Goal: Task Accomplishment & Management: Complete application form

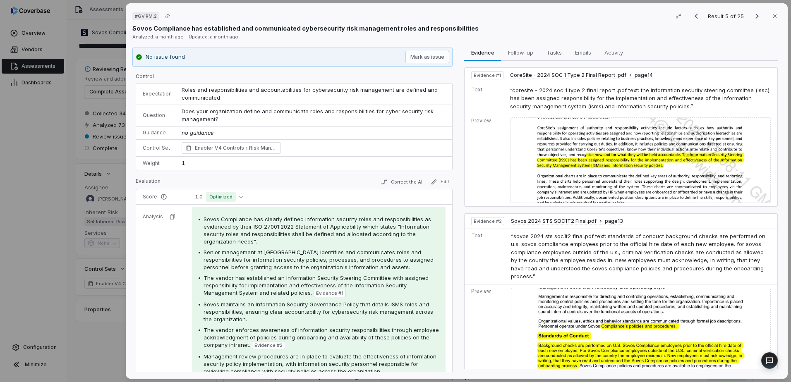
drag, startPoint x: 43, startPoint y: 206, endPoint x: 48, endPoint y: 177, distance: 29.3
click at [43, 205] on div "# GV.RM.2 Result 5 of 25 Close Sovos Compliance has established and communicate…" at bounding box center [395, 191] width 791 height 382
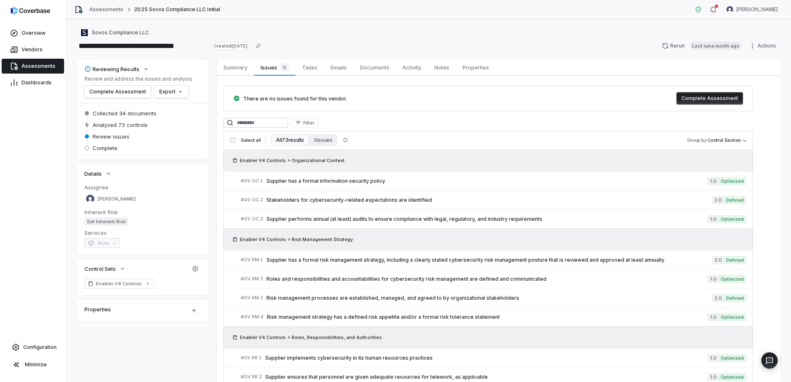
click at [36, 63] on span "Assessments" at bounding box center [39, 66] width 34 height 7
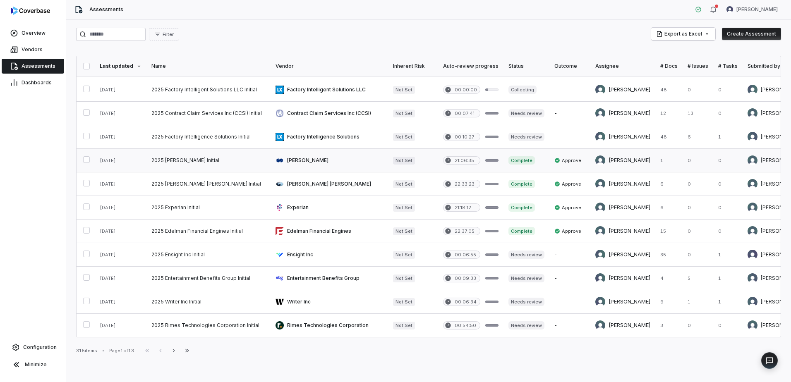
scroll to position [332, 0]
click at [177, 352] on icon "button" at bounding box center [174, 351] width 7 height 7
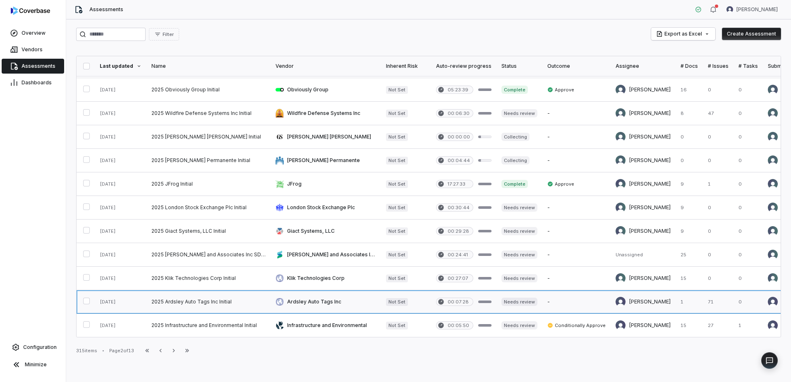
click at [241, 301] on link at bounding box center [209, 302] width 124 height 23
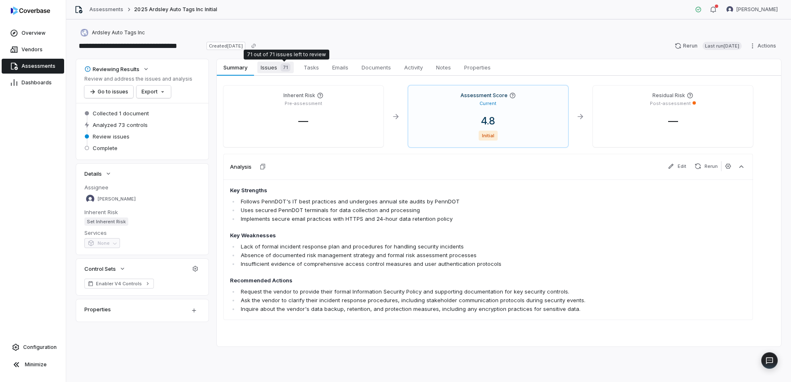
click at [278, 70] on div "71" at bounding box center [283, 67] width 13 height 8
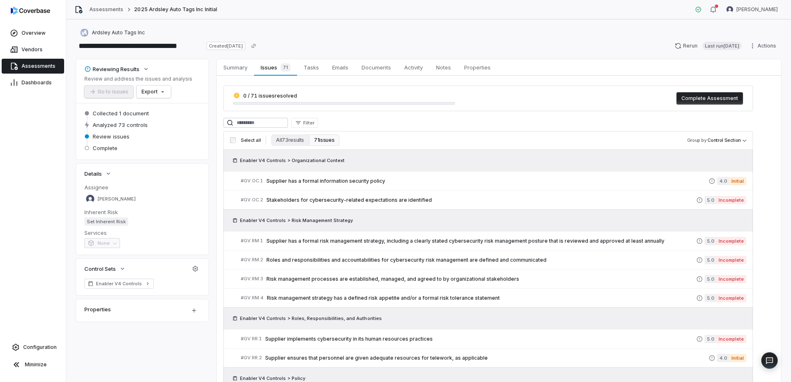
click at [695, 98] on button "Complete Assessment" at bounding box center [710, 98] width 67 height 12
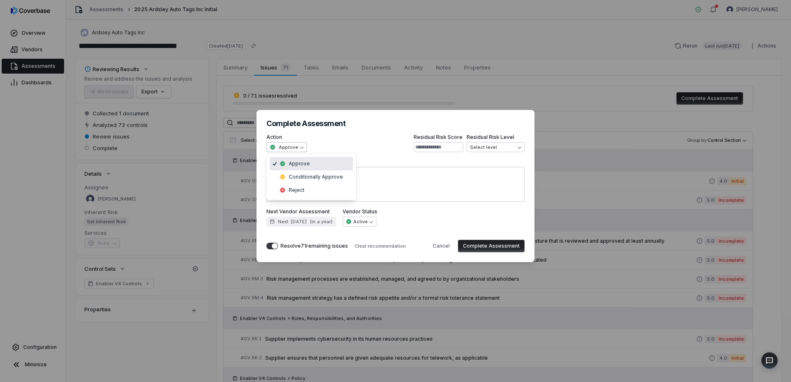
click at [295, 147] on div "**********" at bounding box center [395, 191] width 791 height 188
select select "**********"
type textarea "*"
click at [289, 149] on div "**********" at bounding box center [395, 191] width 791 height 188
select select "*******"
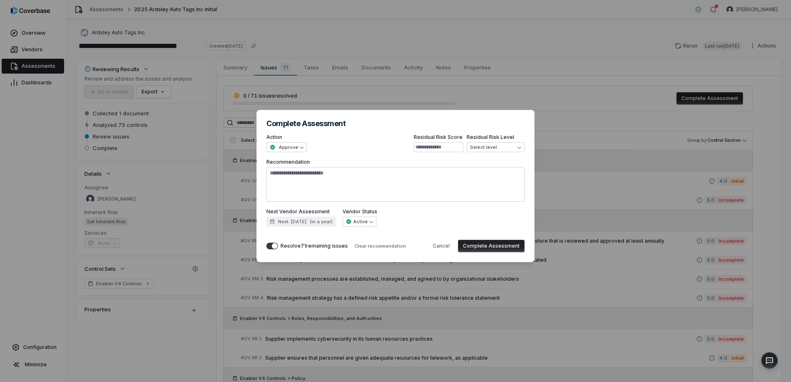
click at [494, 247] on button "Complete Assessment" at bounding box center [491, 246] width 67 height 12
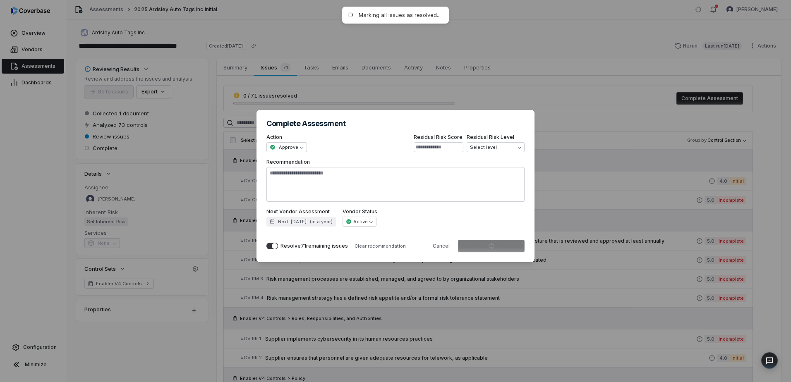
drag, startPoint x: 281, startPoint y: 241, endPoint x: 274, endPoint y: 252, distance: 12.9
click at [274, 252] on div "Resolve 71 remaining issues" at bounding box center [308, 246] width 82 height 12
drag, startPoint x: 274, startPoint y: 252, endPoint x: 273, endPoint y: 245, distance: 7.5
click at [273, 245] on span "button" at bounding box center [275, 246] width 6 height 6
click at [275, 247] on button "Resolve 71 remaining issues" at bounding box center [273, 246] width 12 height 7
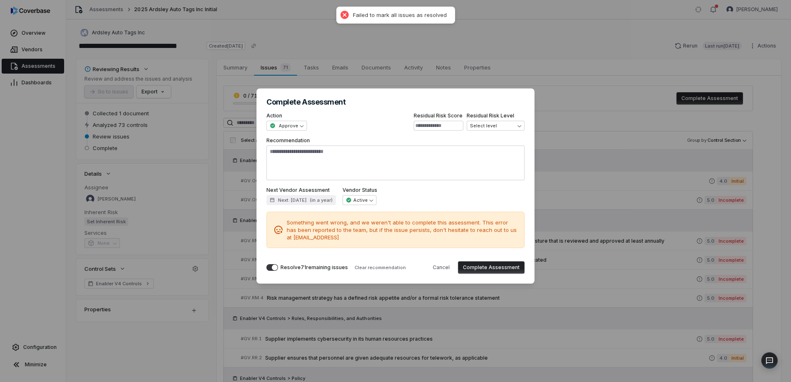
click at [275, 247] on div "Something went wrong, and we weren't able to complete this assessment. This err…" at bounding box center [396, 230] width 258 height 36
click at [274, 269] on span "button" at bounding box center [275, 268] width 6 height 6
click at [476, 268] on button "Complete Assessment" at bounding box center [491, 268] width 67 height 12
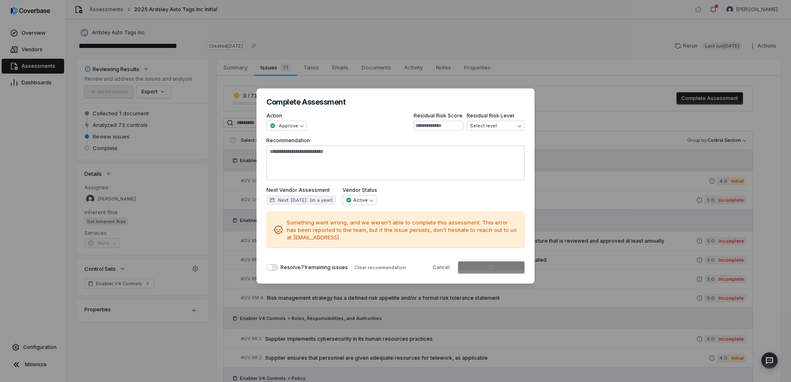
type textarea "*"
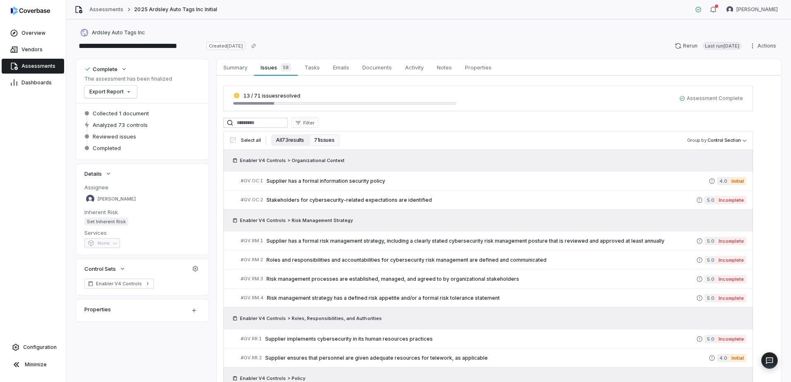
click at [299, 138] on button "All 73 results" at bounding box center [290, 141] width 38 height 12
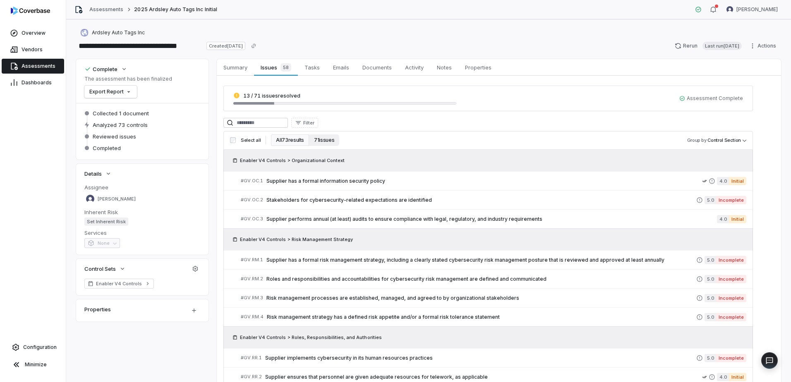
click at [320, 141] on button "71 issues" at bounding box center [324, 141] width 30 height 12
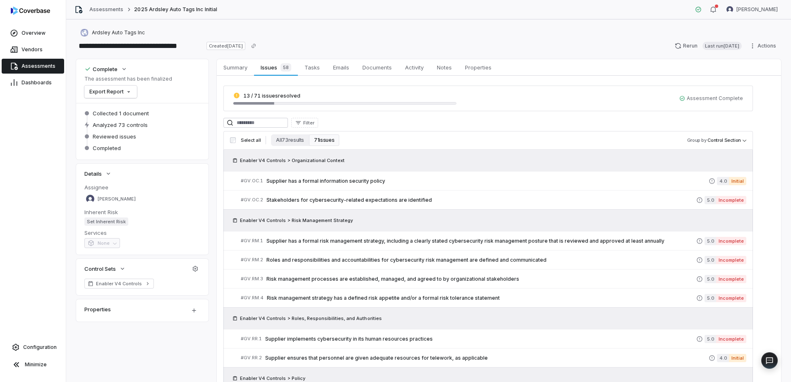
click at [279, 94] on span "13 / 71 issues resolved" at bounding box center [271, 96] width 57 height 6
click at [324, 142] on button "71 issues" at bounding box center [324, 141] width 30 height 12
click at [38, 67] on span "Assessments" at bounding box center [39, 66] width 34 height 7
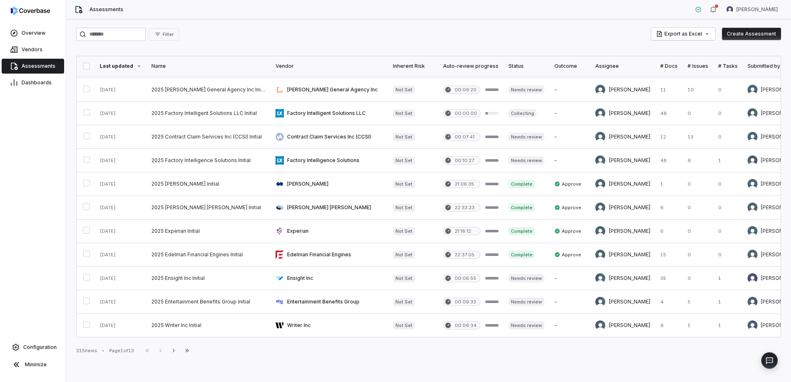
scroll to position [332, 0]
click at [176, 353] on icon "button" at bounding box center [174, 351] width 7 height 7
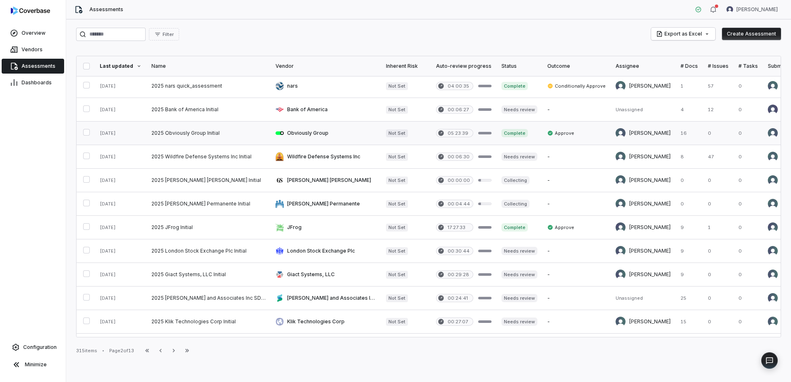
scroll to position [332, 0]
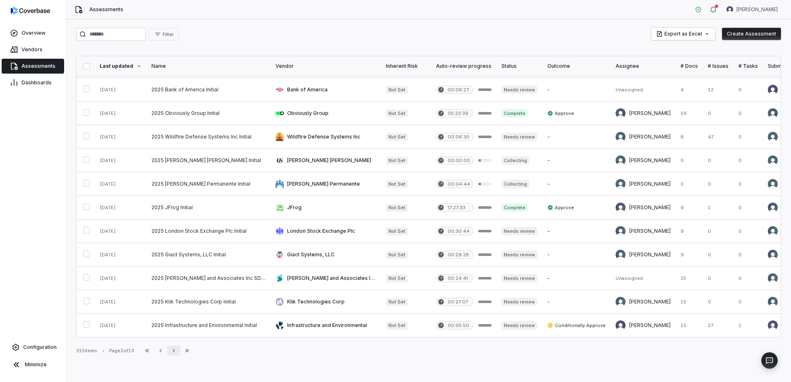
click at [177, 351] on icon "button" at bounding box center [174, 351] width 7 height 7
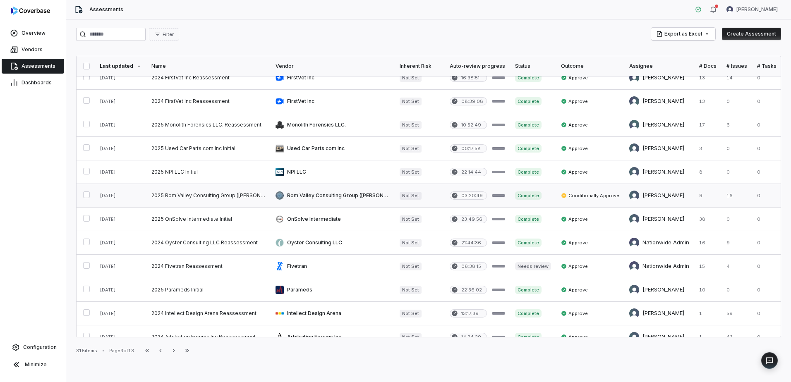
scroll to position [332, 0]
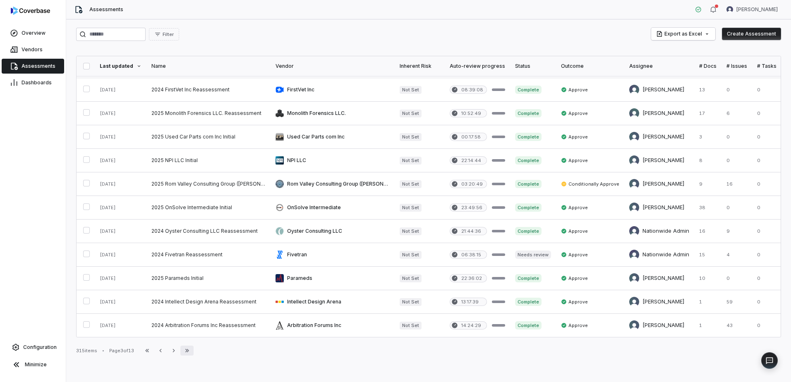
click at [194, 353] on button "Last Page" at bounding box center [186, 351] width 13 height 10
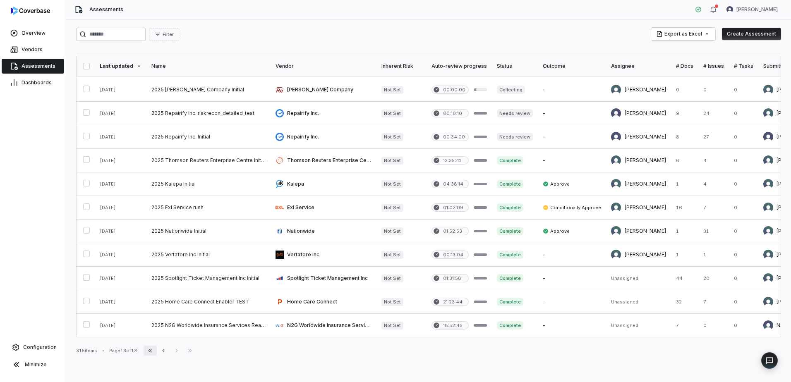
scroll to position [96, 0]
click at [153, 350] on icon "button" at bounding box center [150, 351] width 7 height 7
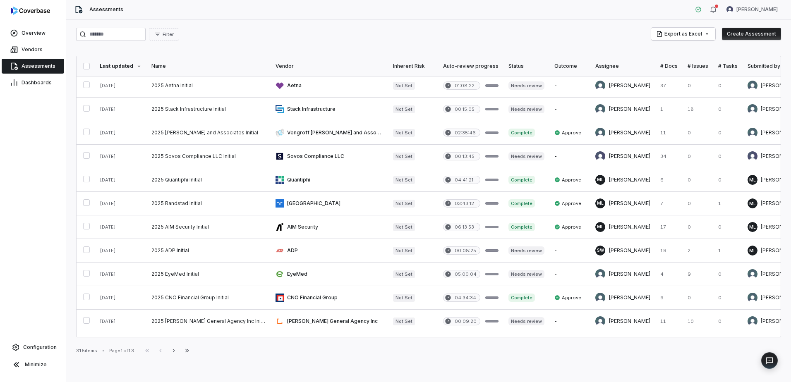
scroll to position [332, 0]
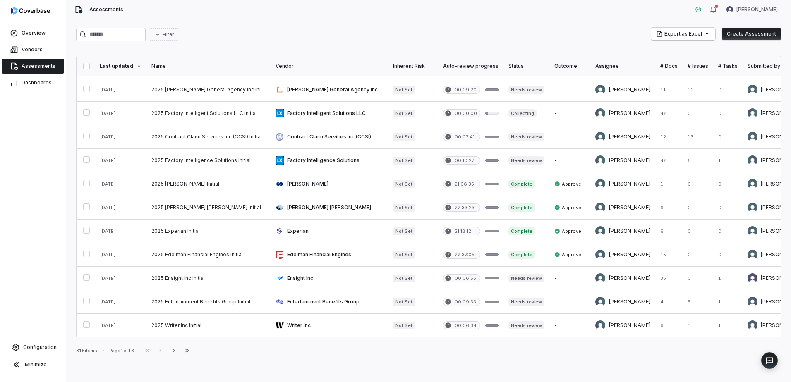
click at [153, 351] on div "First Page Previous Next Last Page" at bounding box center [167, 351] width 53 height 10
click at [108, 32] on input "search" at bounding box center [111, 34] width 70 height 13
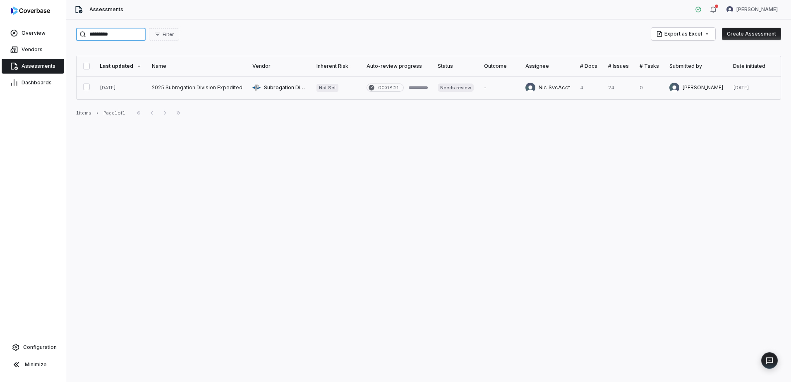
type input "*********"
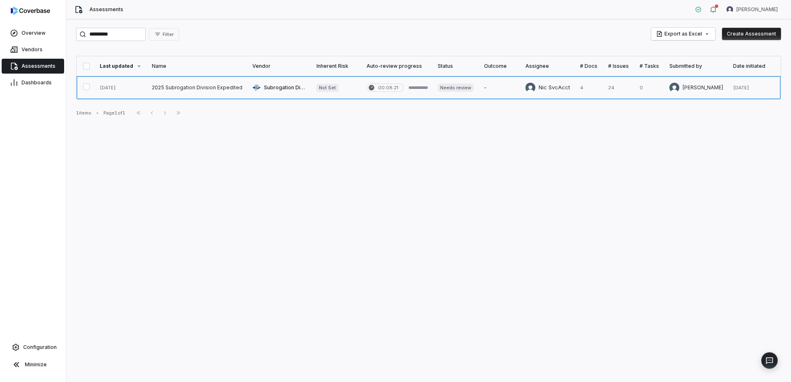
click at [292, 87] on link at bounding box center [280, 87] width 64 height 23
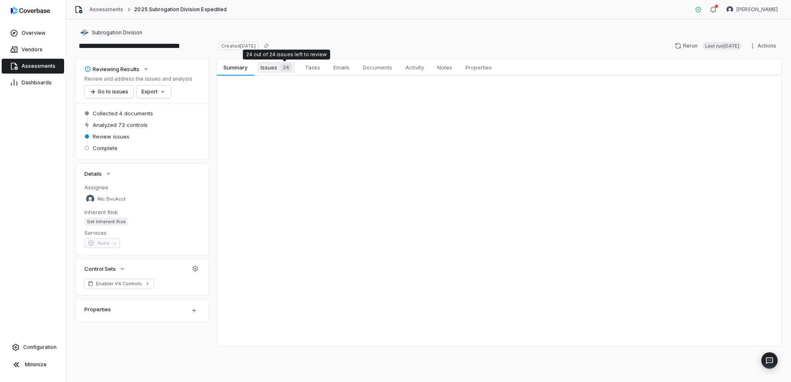
click at [278, 65] on div "24" at bounding box center [284, 67] width 14 height 8
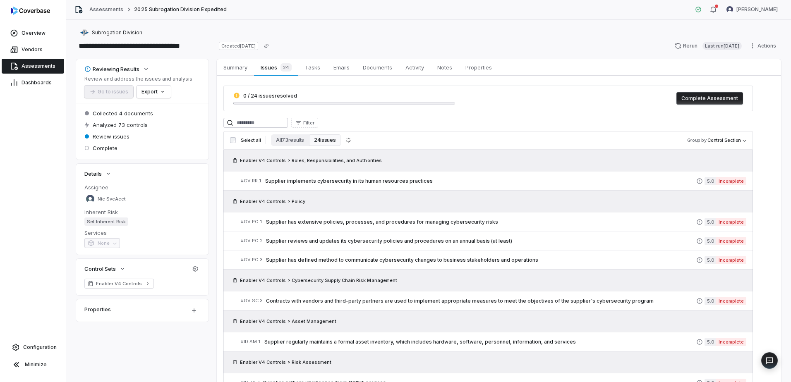
click at [25, 65] on span "Assessments" at bounding box center [39, 66] width 34 height 7
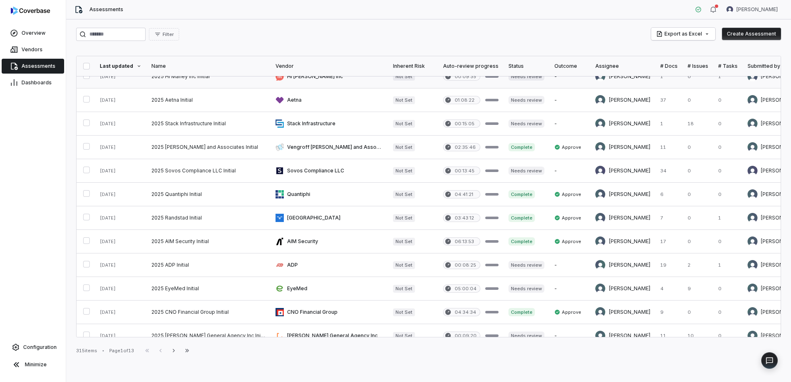
scroll to position [83, 0]
click at [289, 174] on link at bounding box center [330, 170] width 118 height 23
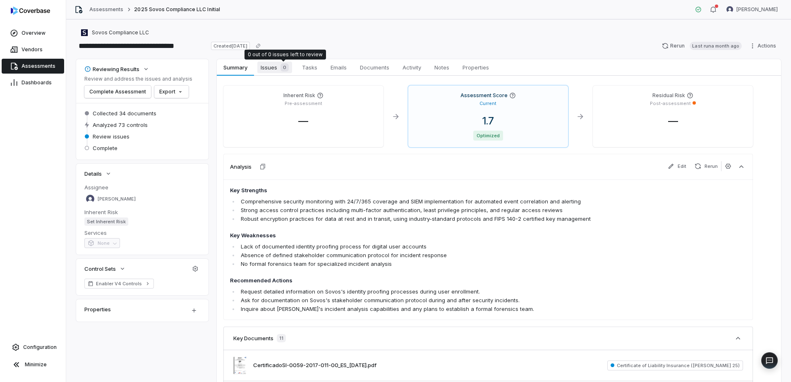
click at [282, 66] on span "0" at bounding box center [285, 67] width 8 height 8
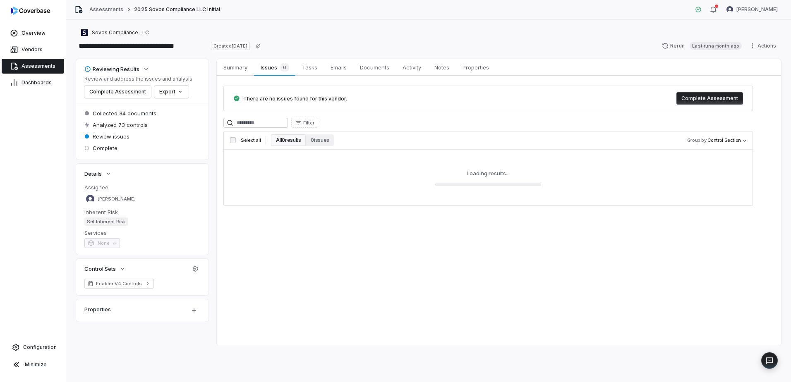
click at [731, 104] on button "Complete Assessment" at bounding box center [710, 98] width 67 height 12
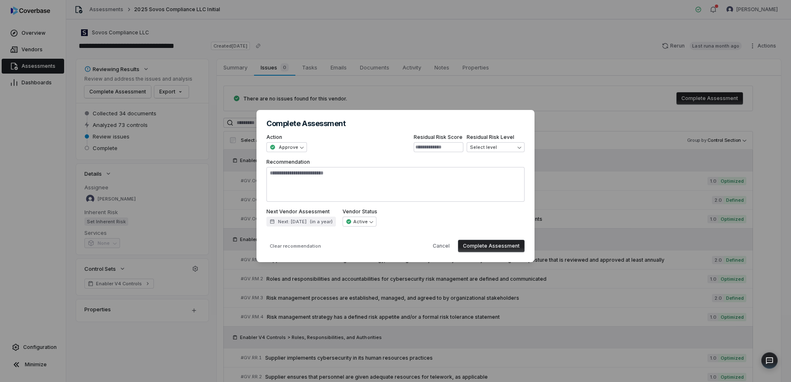
click at [505, 247] on button "Complete Assessment" at bounding box center [491, 246] width 67 height 12
type textarea "*"
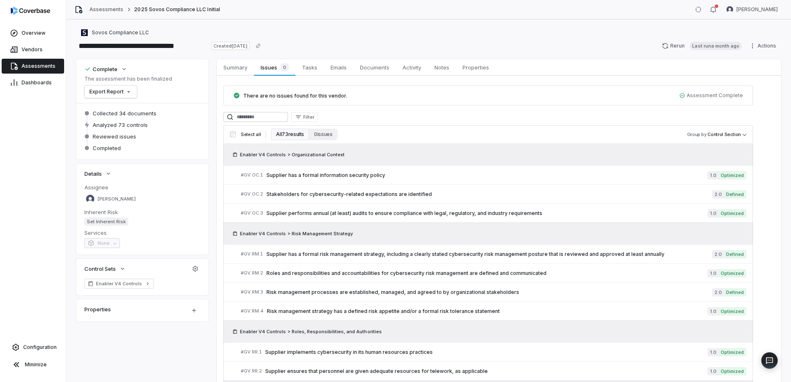
click at [43, 65] on span "Assessments" at bounding box center [39, 66] width 34 height 7
